Goal: Go to known website: Go to known website

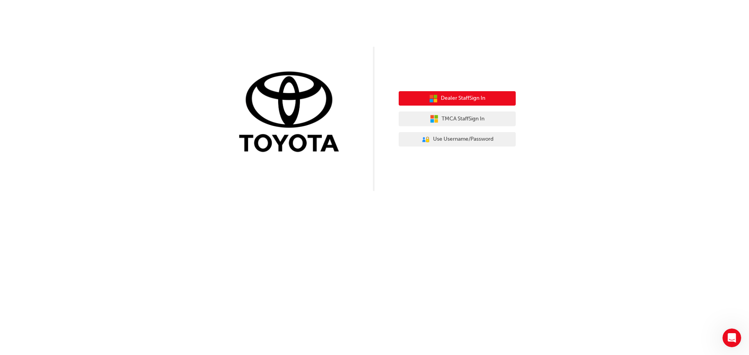
click at [460, 101] on span "Dealer Staff Sign In" at bounding box center [463, 98] width 44 height 9
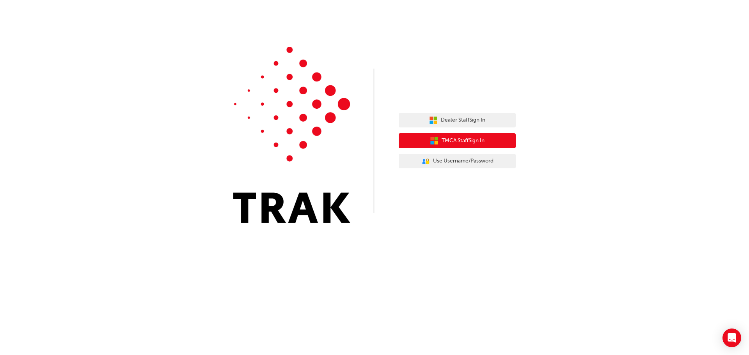
click at [469, 142] on span "TMCA Staff Sign In" at bounding box center [463, 141] width 43 height 9
click at [438, 142] on button "TMCA Staff Sign In" at bounding box center [457, 140] width 117 height 15
